Goal: Transaction & Acquisition: Purchase product/service

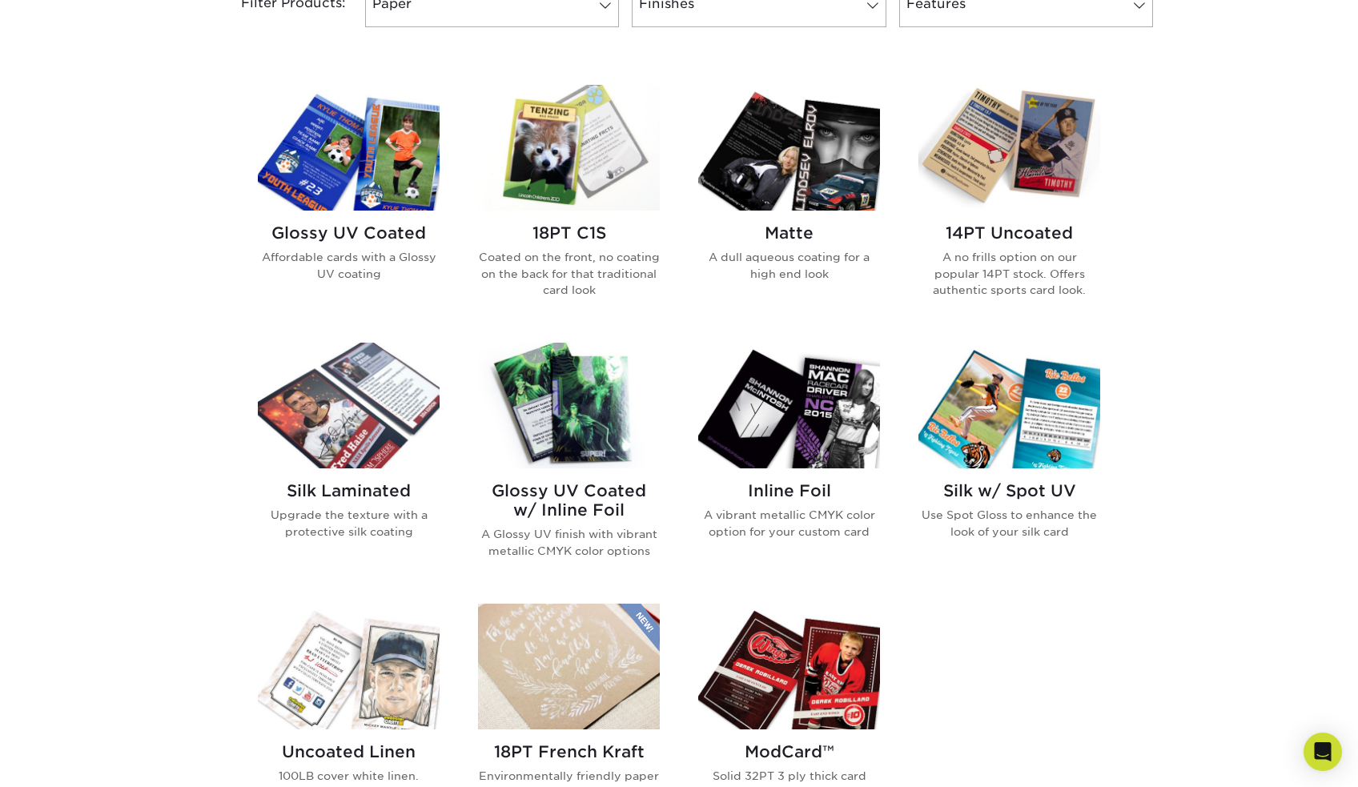
scroll to position [841, 0]
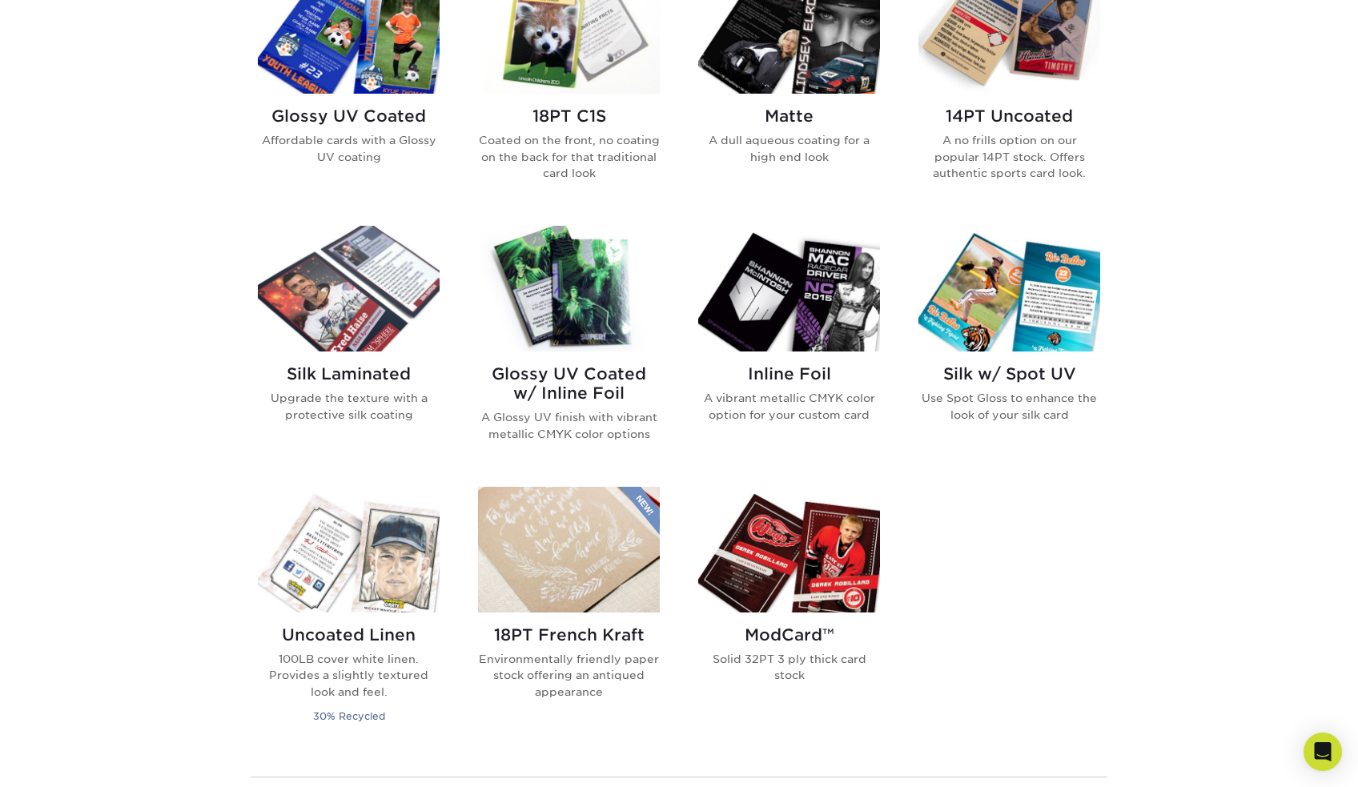
click at [323, 301] on img at bounding box center [349, 289] width 182 height 126
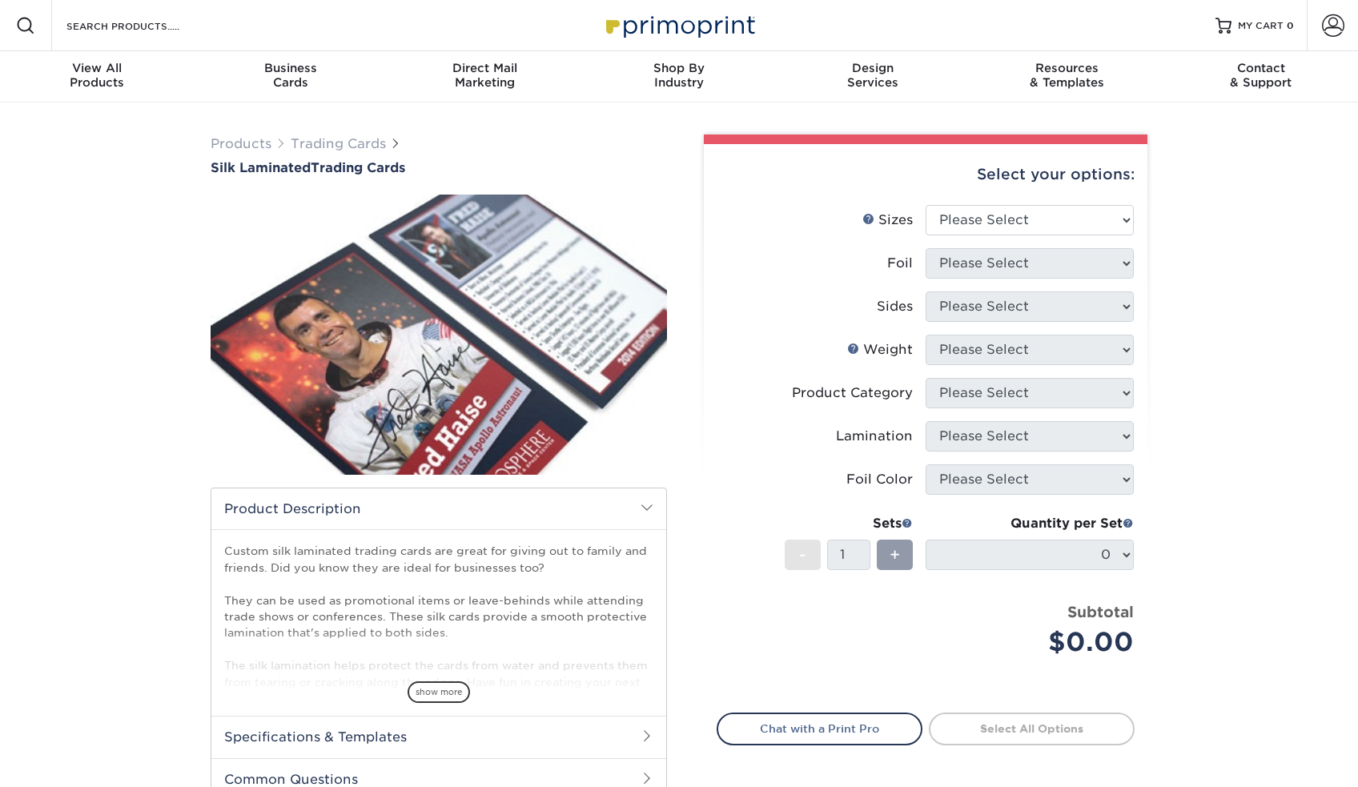
click at [354, 369] on img at bounding box center [439, 334] width 456 height 315
select select "2.50x3.50"
select select "1"
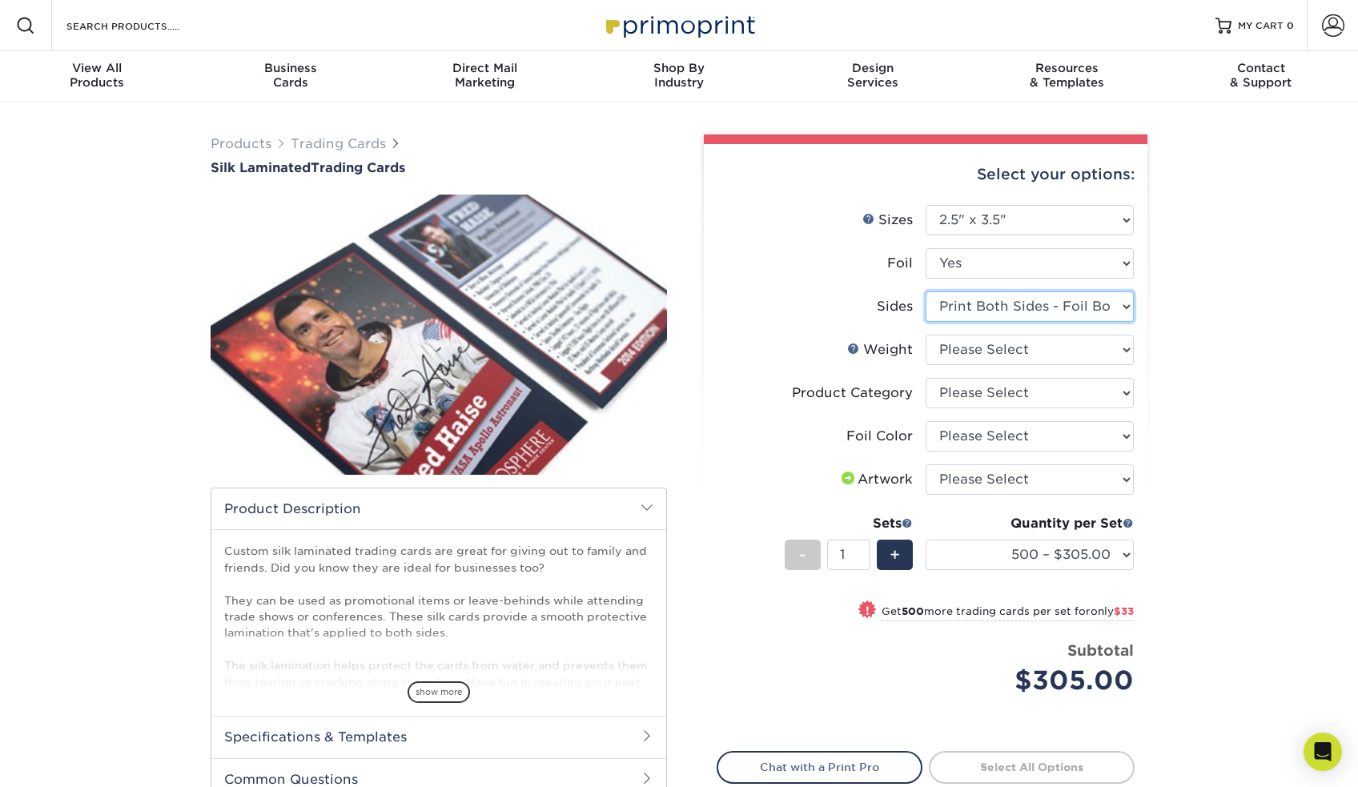
select select "e9e9dfb3-fba1-4d60-972c-fd9ca5904d33"
select select "16PT"
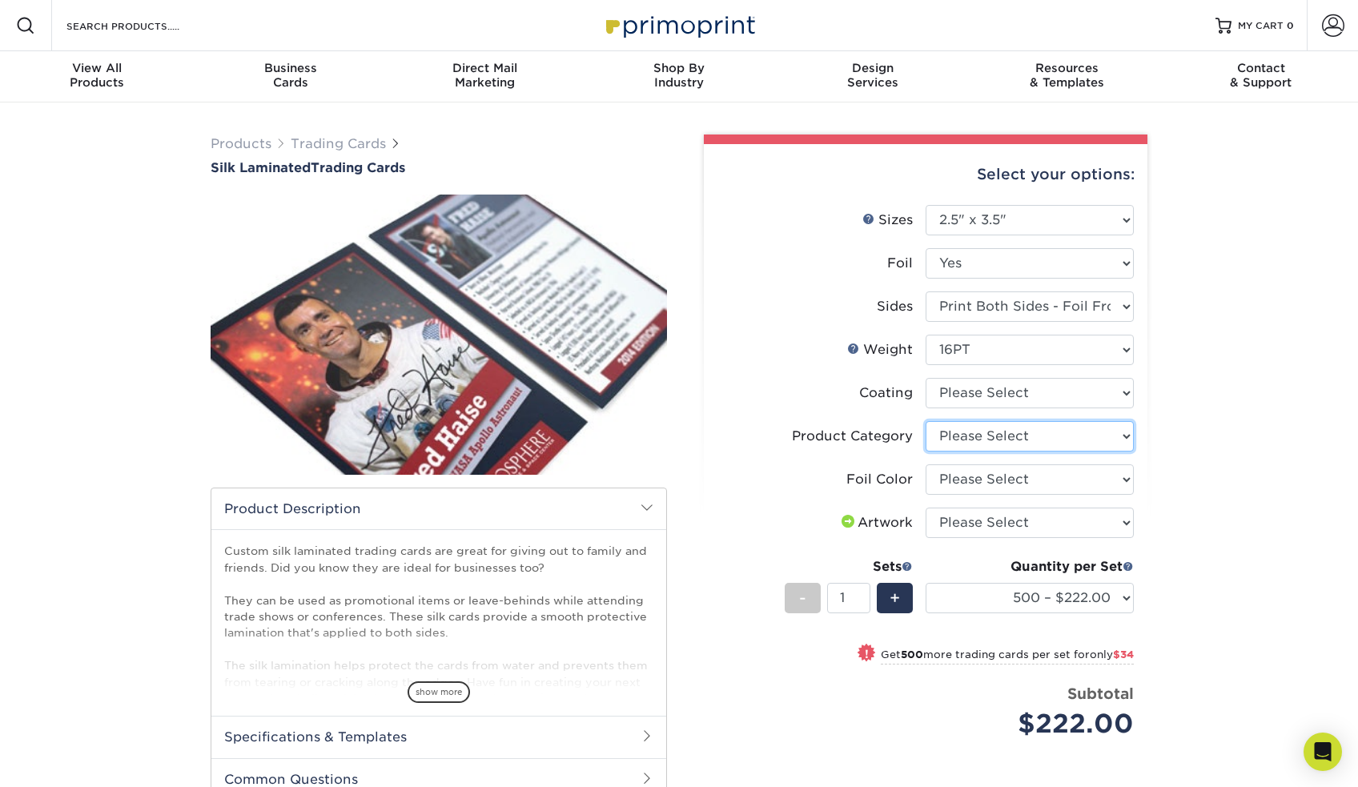
select select "c2f9bce9-36c2-409d-b101-c29d9d031e18"
select select "acffa4a5-22f9-4585-ba3f-0adaa54b8c85"
select select "upload"
